Goal: Task Accomplishment & Management: Manage account settings

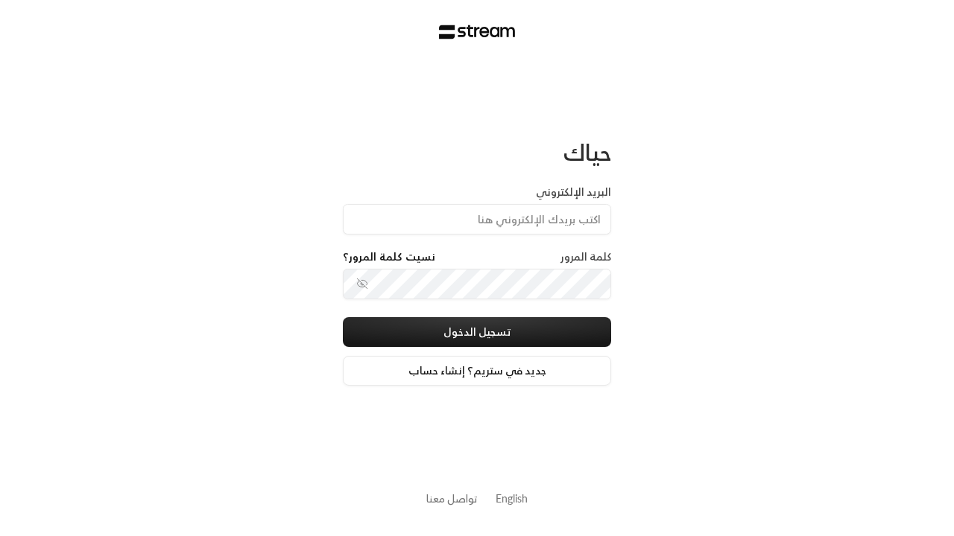
click at [487, 209] on input "البريد الإلكتروني" at bounding box center [477, 219] width 268 height 31
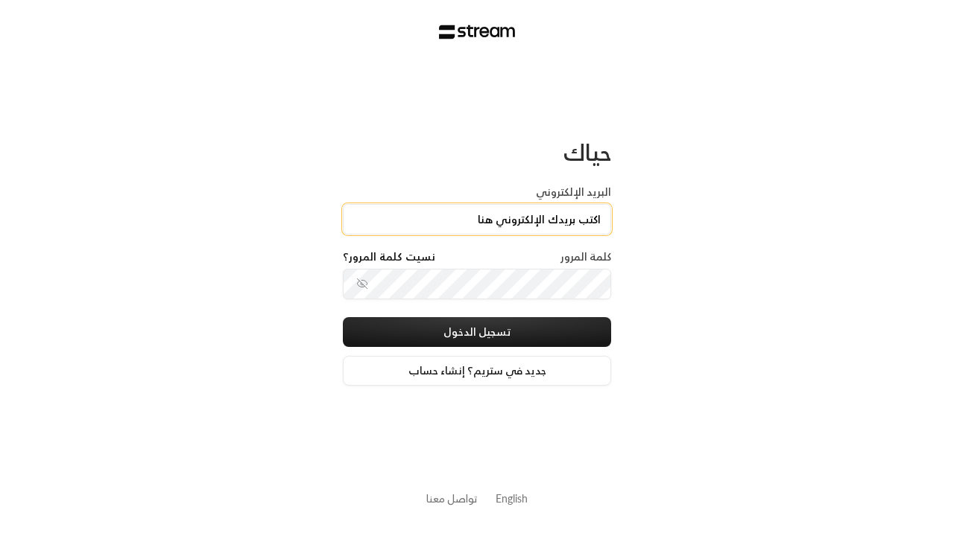
click at [477, 219] on input "البريد الإلكتروني" at bounding box center [477, 219] width 268 height 31
type input "[PERSON_NAME][EMAIL_ADDRESS][DOMAIN_NAME]"
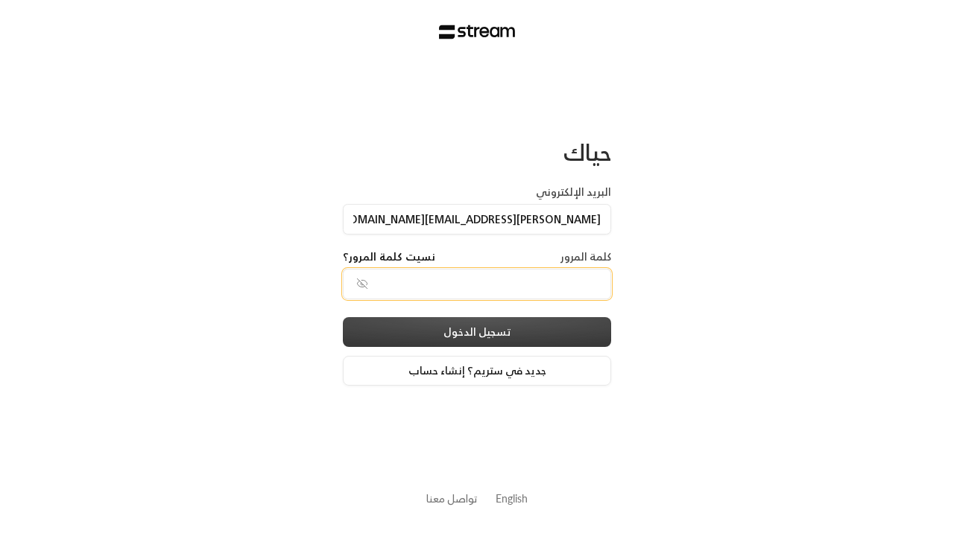
click at [440, 326] on button "تسجيل الدخول" at bounding box center [477, 332] width 268 height 30
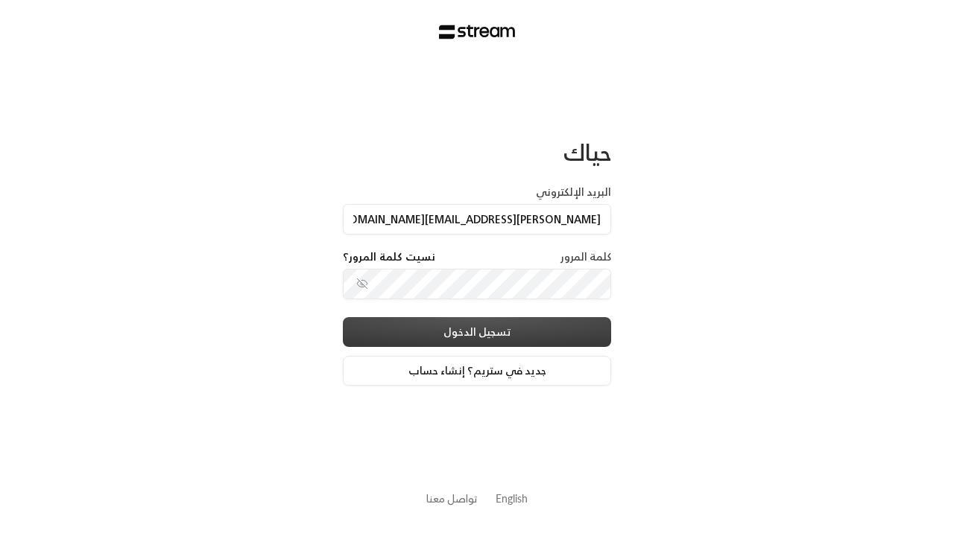
click at [477, 332] on button "تسجيل الدخول" at bounding box center [477, 332] width 268 height 30
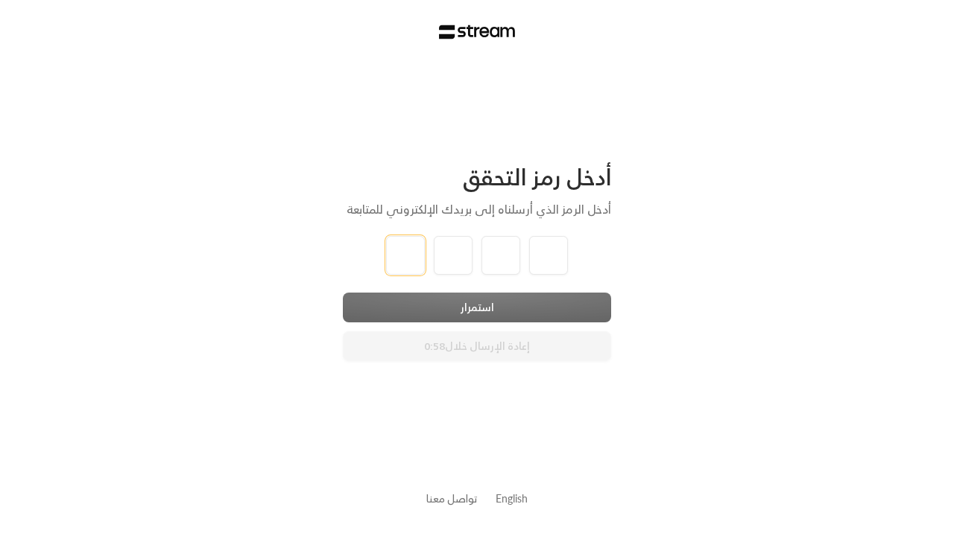
type input "1"
type input "2"
type input "3"
type input "4"
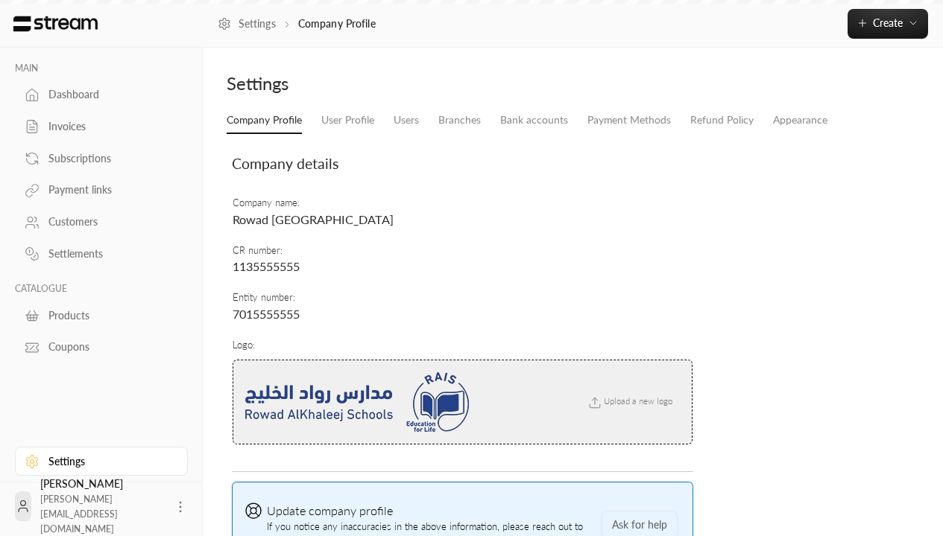
click at [99, 222] on div "Customers" at bounding box center [108, 222] width 121 height 15
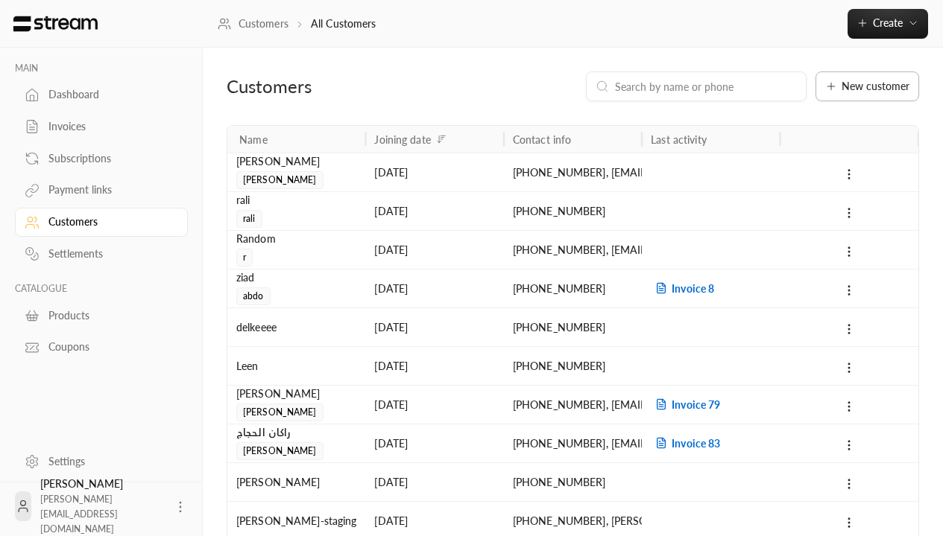
click at [867, 86] on span "New customer" at bounding box center [875, 86] width 68 height 10
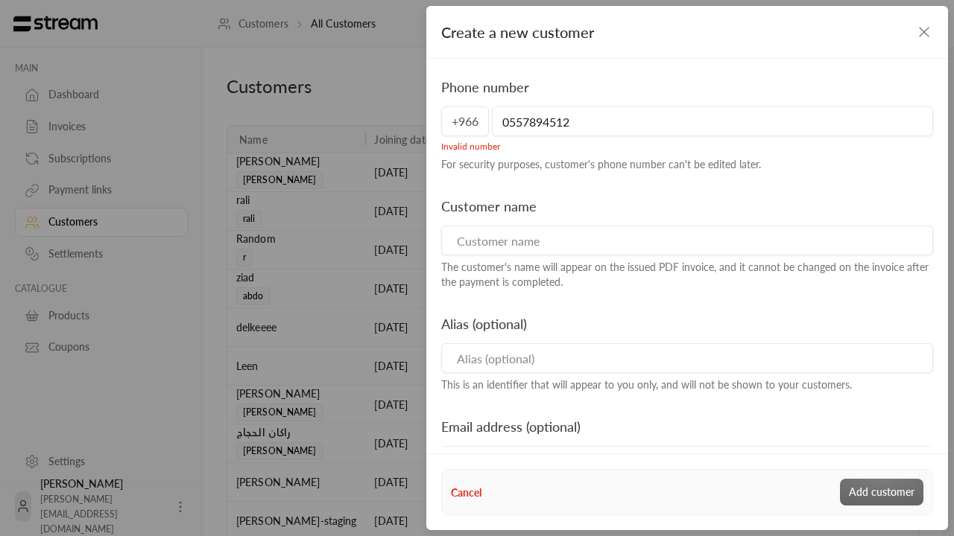
click at [506, 121] on input "0557894512" at bounding box center [712, 122] width 441 height 30
type input "557894512"
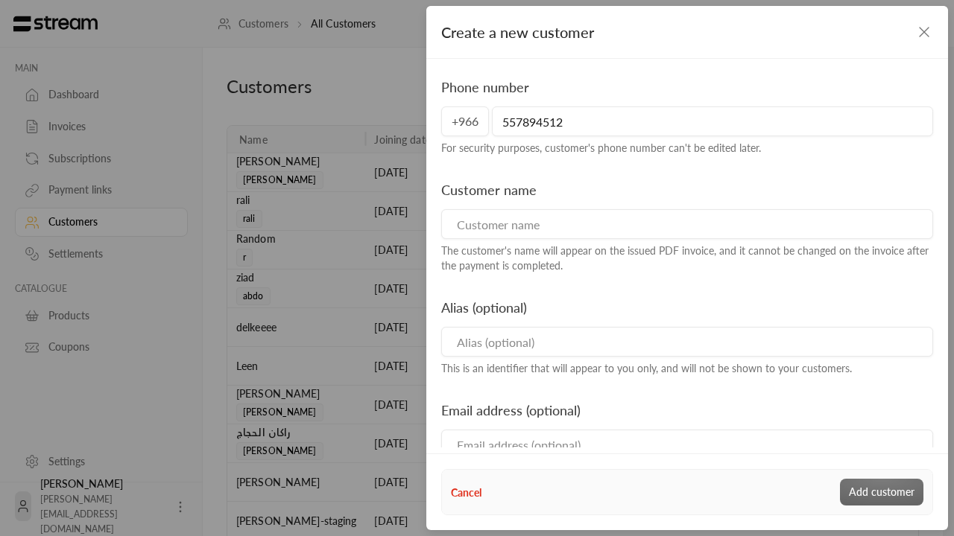
click at [536, 124] on input "557894512" at bounding box center [712, 122] width 441 height 30
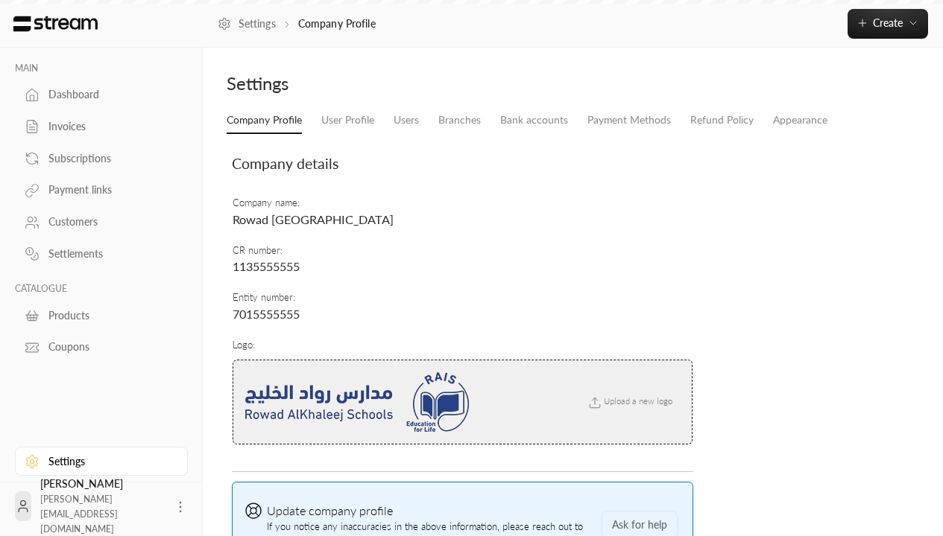
click at [99, 222] on div "Customers" at bounding box center [108, 222] width 121 height 15
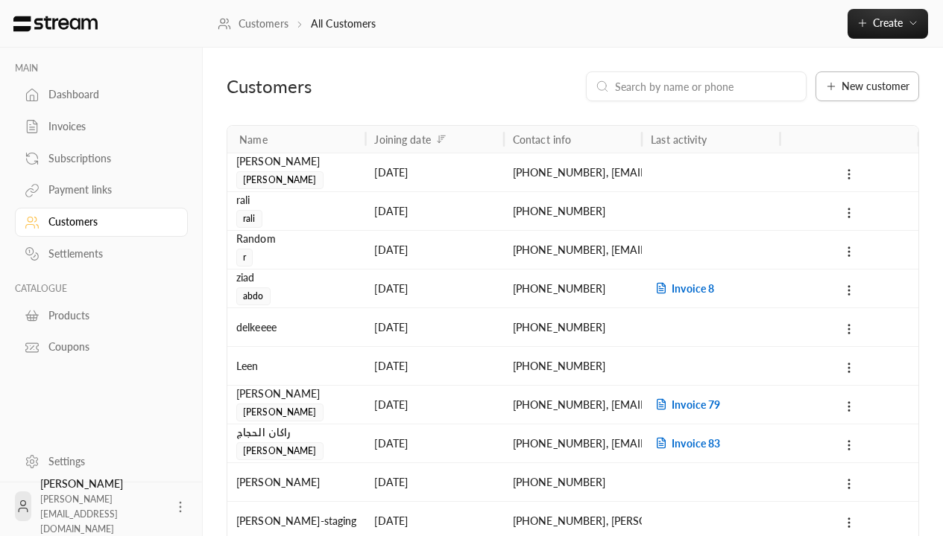
click at [867, 86] on span "New customer" at bounding box center [875, 86] width 68 height 10
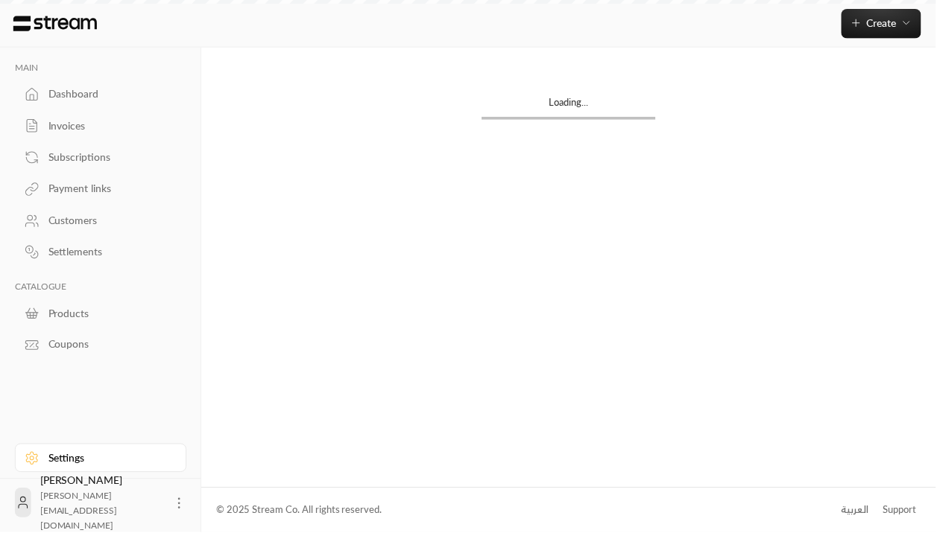
click at [99, 222] on div "Customers" at bounding box center [108, 222] width 121 height 15
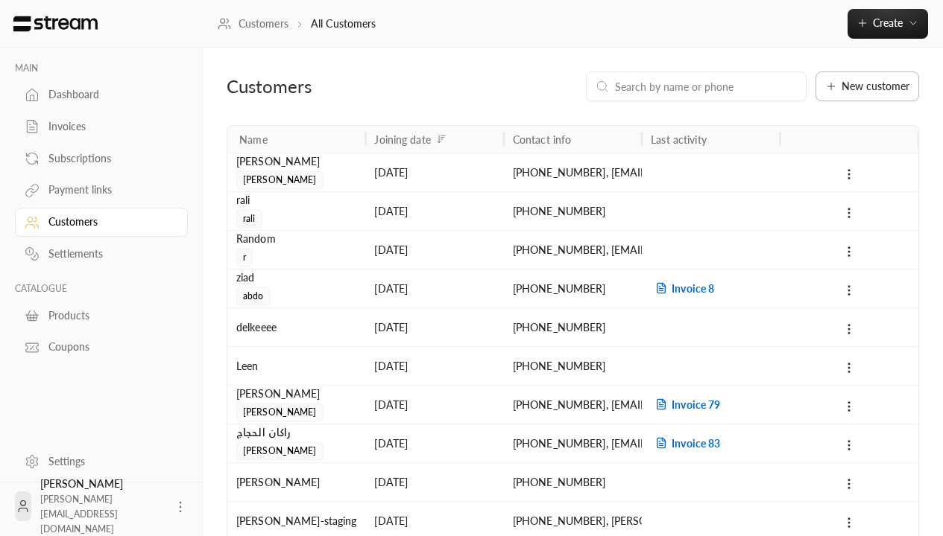
click at [867, 86] on span "New customer" at bounding box center [875, 86] width 68 height 10
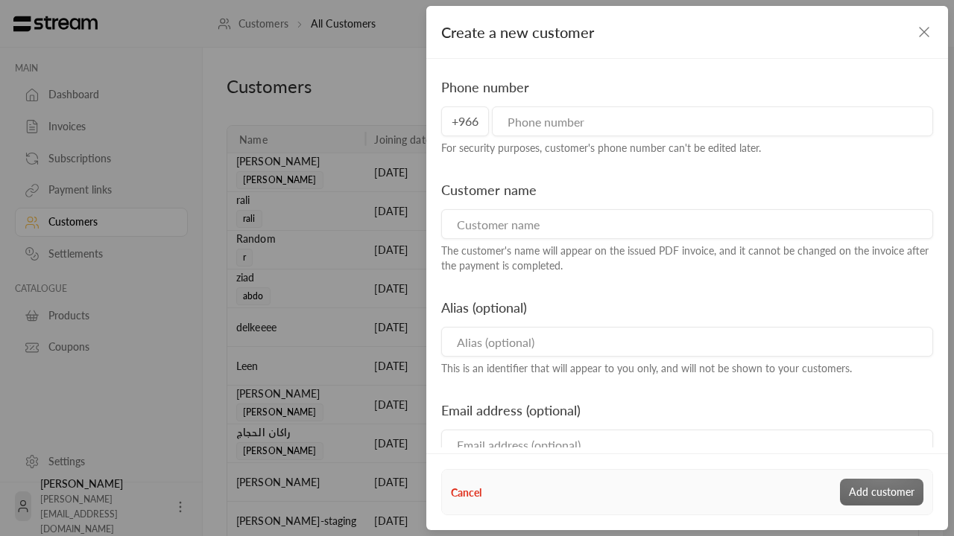
type input "557894512"
